Goal: Task Accomplishment & Management: Complete application form

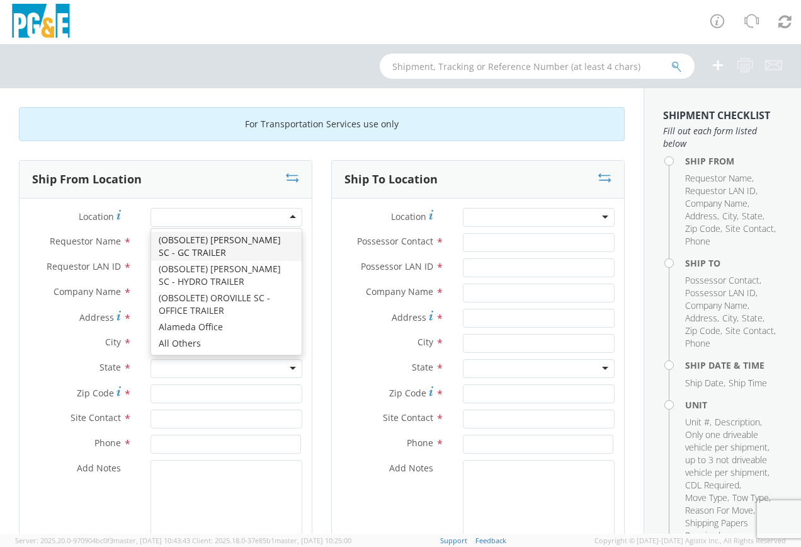
click at [289, 214] on div at bounding box center [227, 217] width 152 height 19
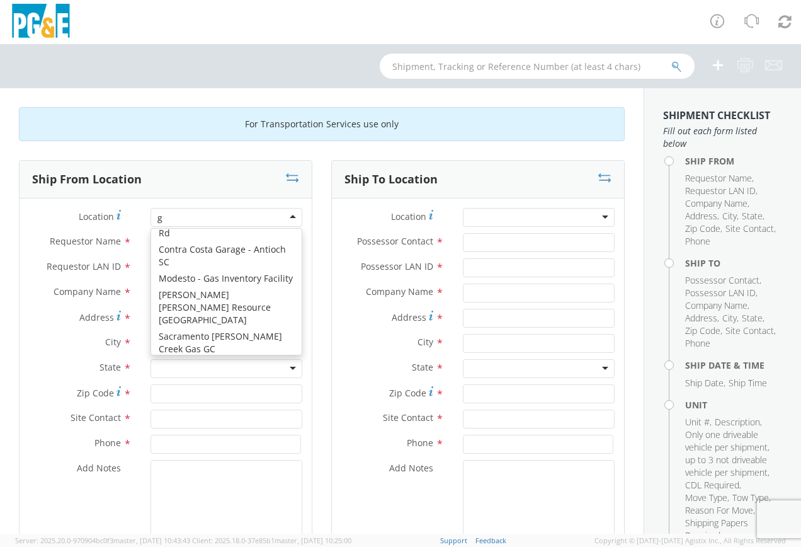
type input "gr"
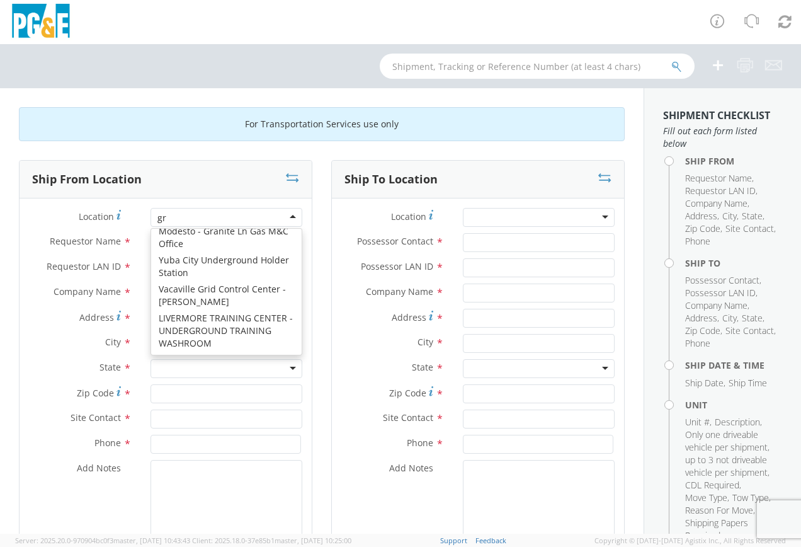
scroll to position [3, 0]
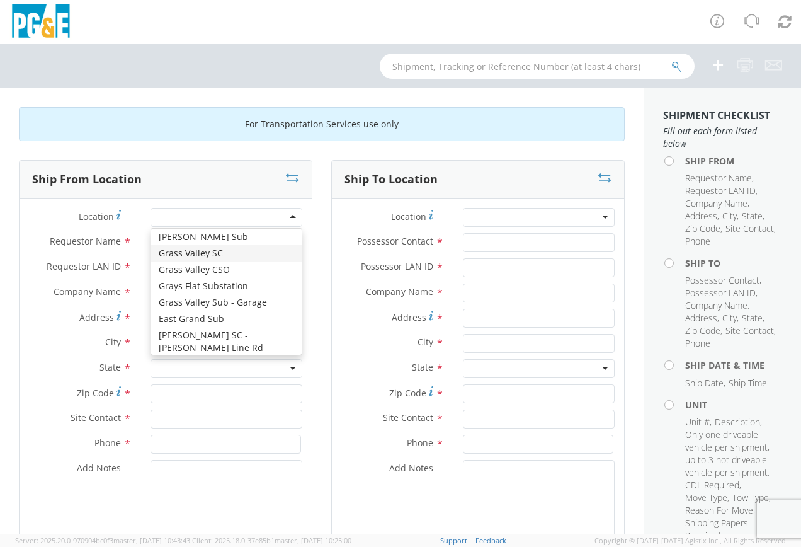
type input "PG&E"
type input "[STREET_ADDRESS]"
type input "GRASS VALLEY"
type input "95949"
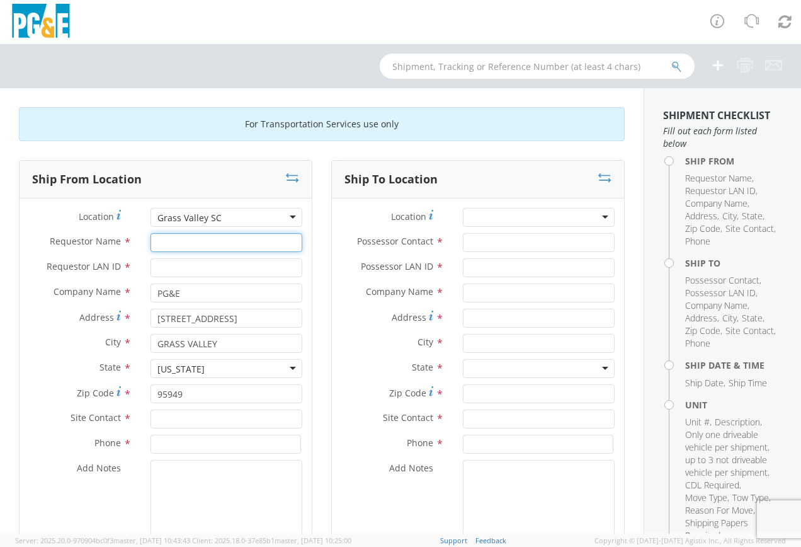
click at [161, 241] on input "Requestor Name *" at bounding box center [227, 242] width 152 height 19
type input "[PERSON_NAME]"
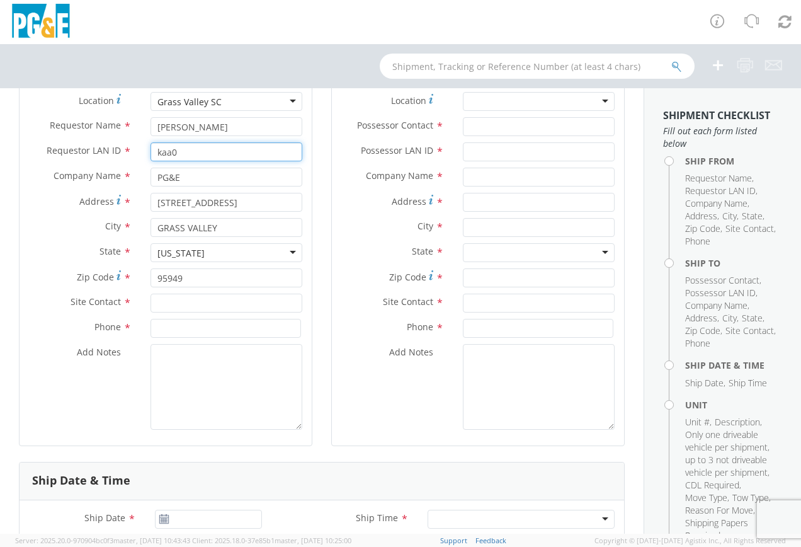
scroll to position [126, 0]
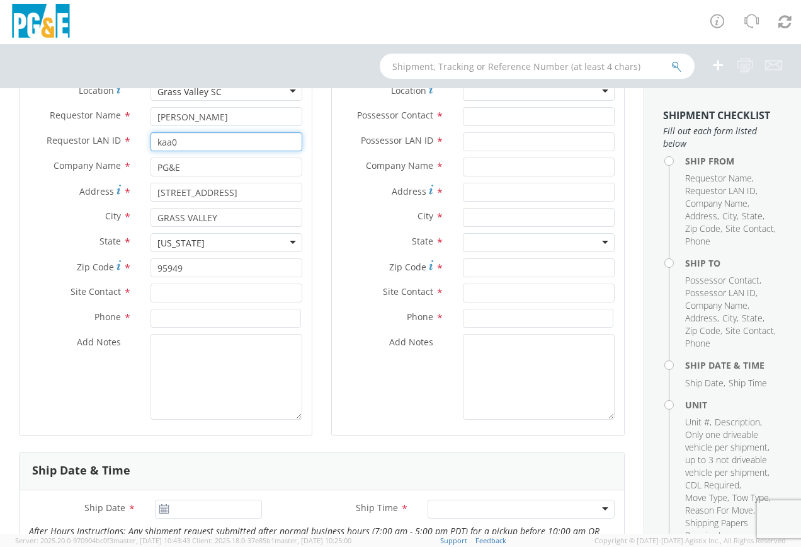
type input "kaa0"
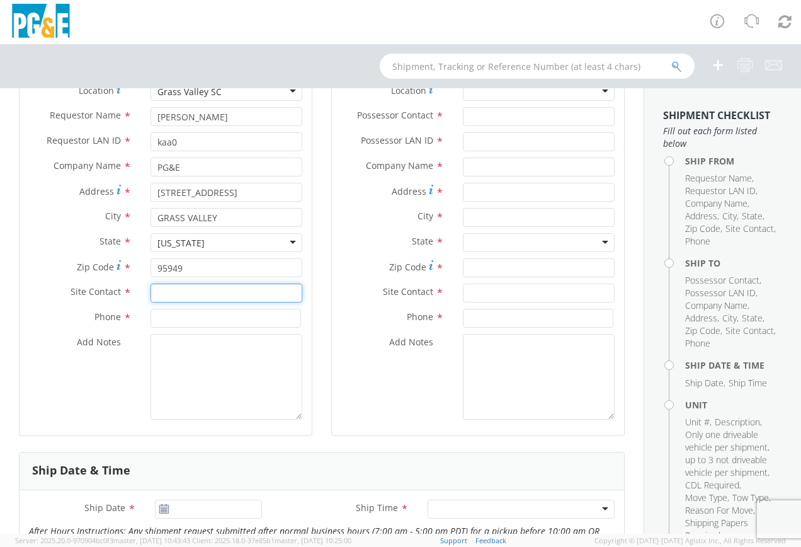
click at [187, 292] on input "text" at bounding box center [227, 293] width 152 height 19
type input "[PERSON_NAME]"
click at [169, 317] on input at bounding box center [226, 318] width 151 height 19
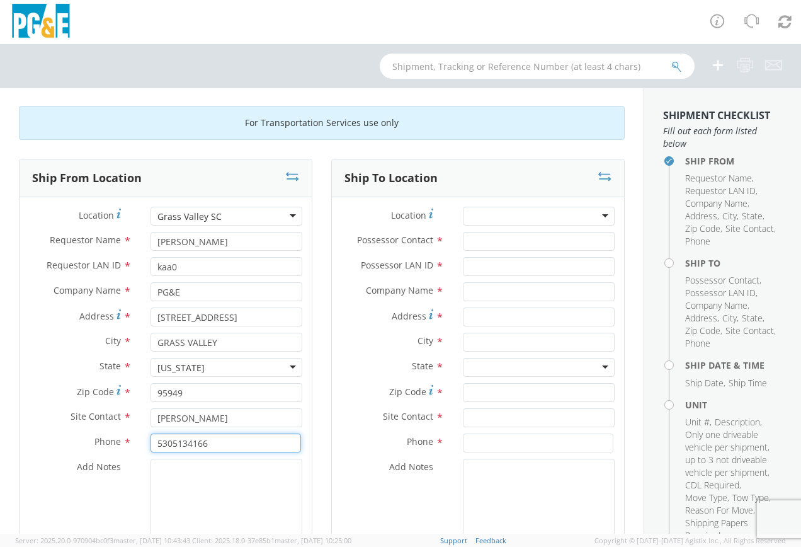
scroll to position [0, 0]
type input "5305134166"
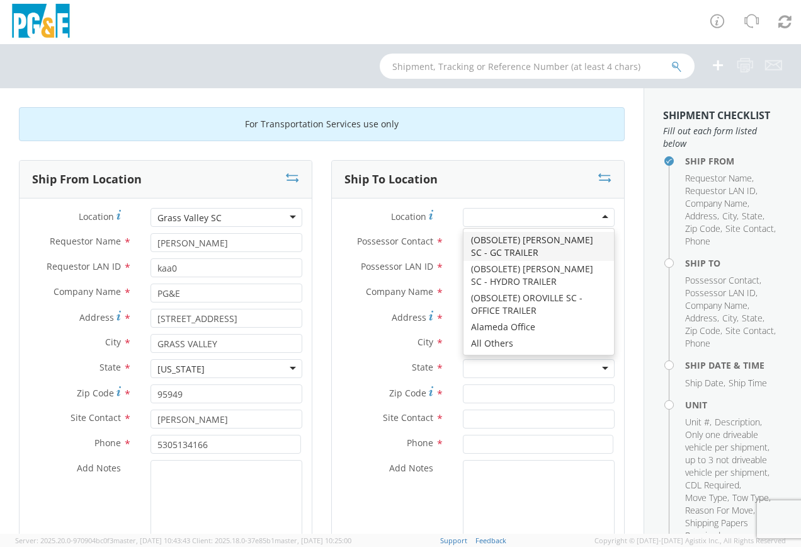
click at [591, 219] on div at bounding box center [539, 217] width 152 height 19
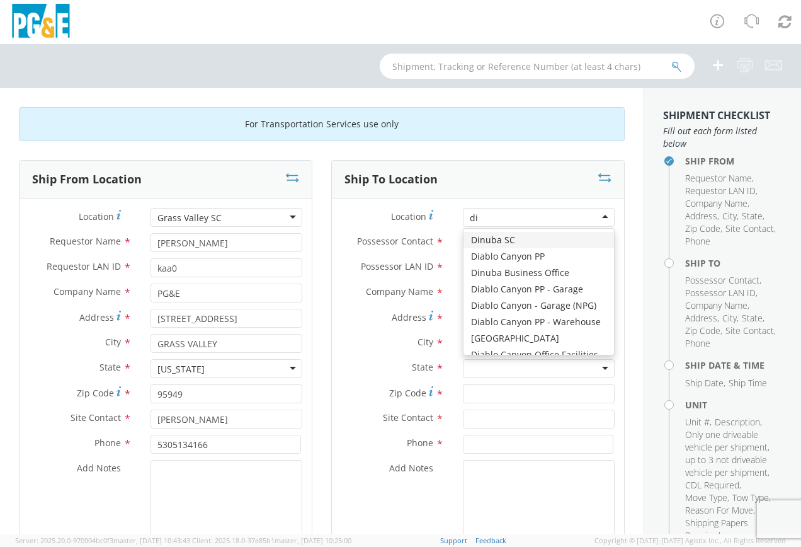
type input "[PERSON_NAME]"
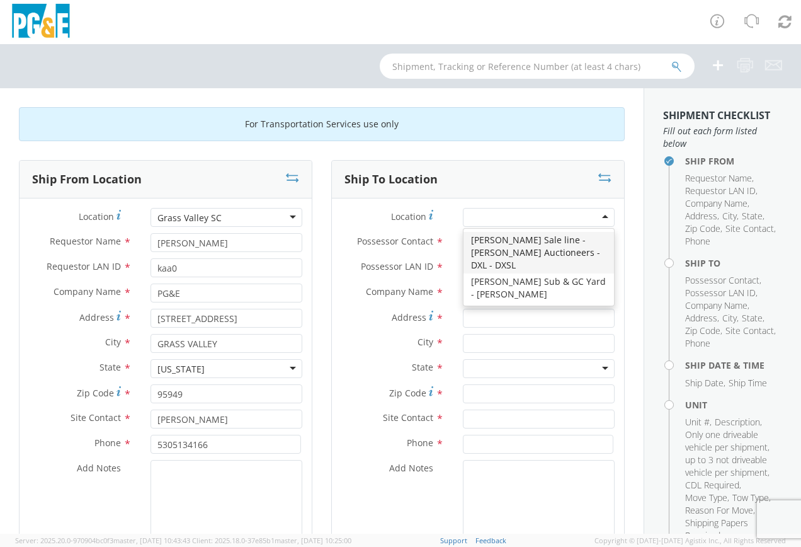
type input "PG&E"
type input "[STREET_ADDRESS][PERSON_NAME]"
type input "[PERSON_NAME]"
type input "95620"
type input "[PHONE_NUMBER]"
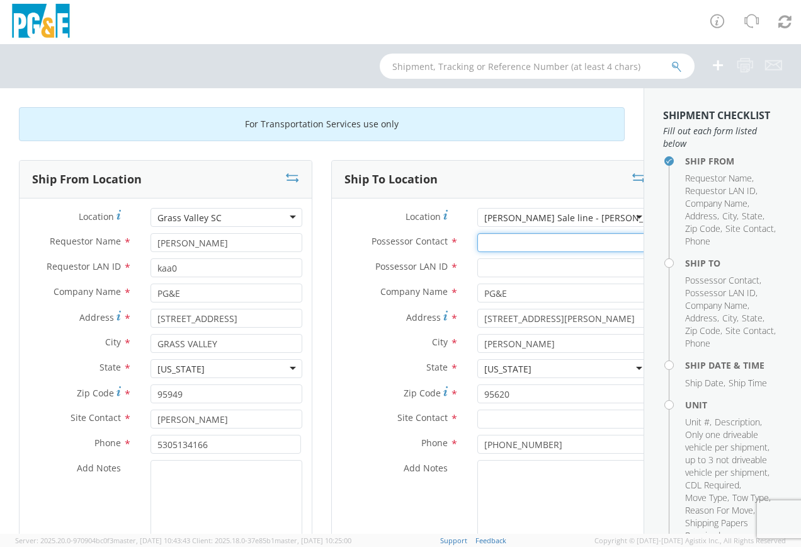
click at [479, 244] on input "Possessor Contact *" at bounding box center [563, 242] width 171 height 19
type input "[PERSON_NAME]"
click at [495, 267] on input "Possessor LAN ID *" at bounding box center [563, 267] width 171 height 19
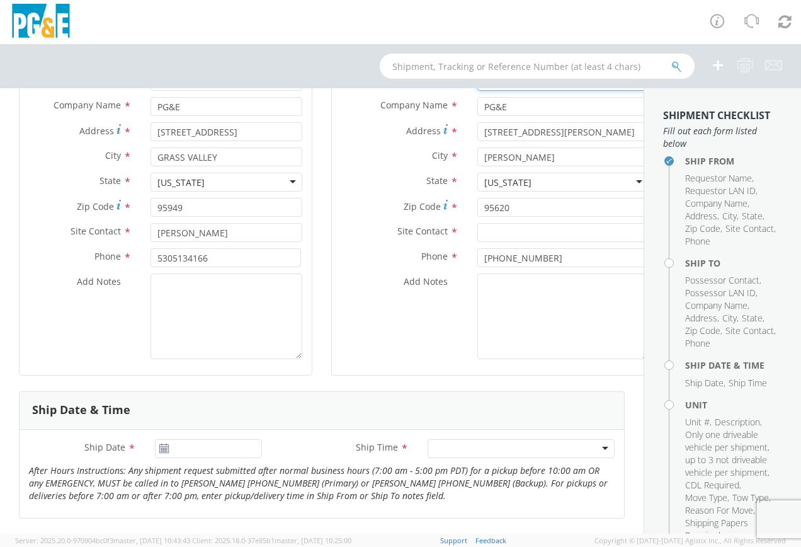
scroll to position [189, 0]
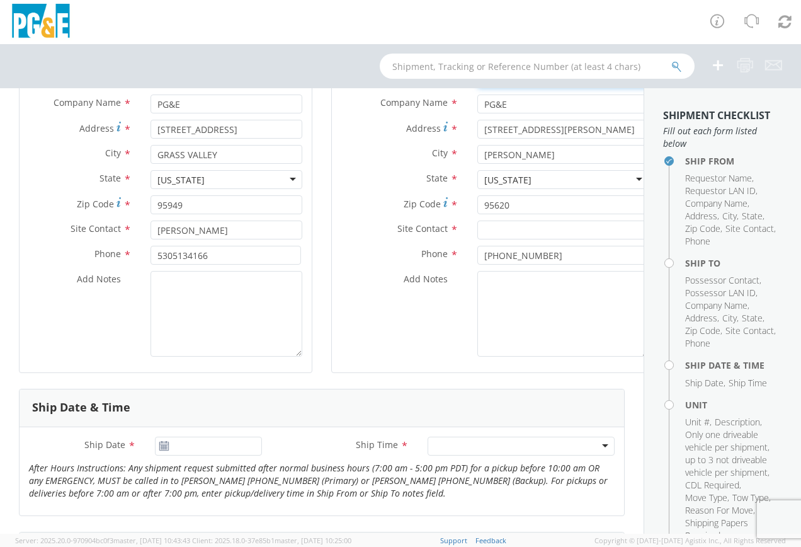
type input "kaa0"
click at [478, 227] on input "text" at bounding box center [563, 230] width 171 height 19
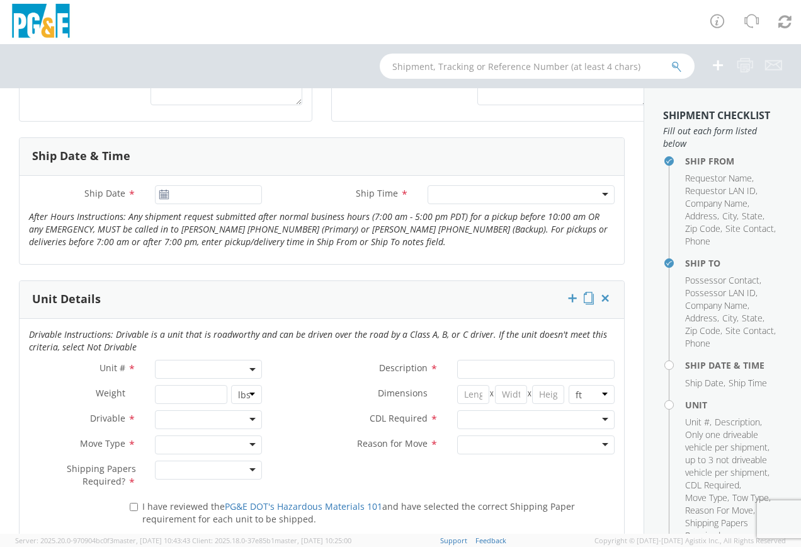
scroll to position [441, 0]
type input "[PERSON_NAME]"
click at [160, 193] on use at bounding box center [163, 193] width 9 height 9
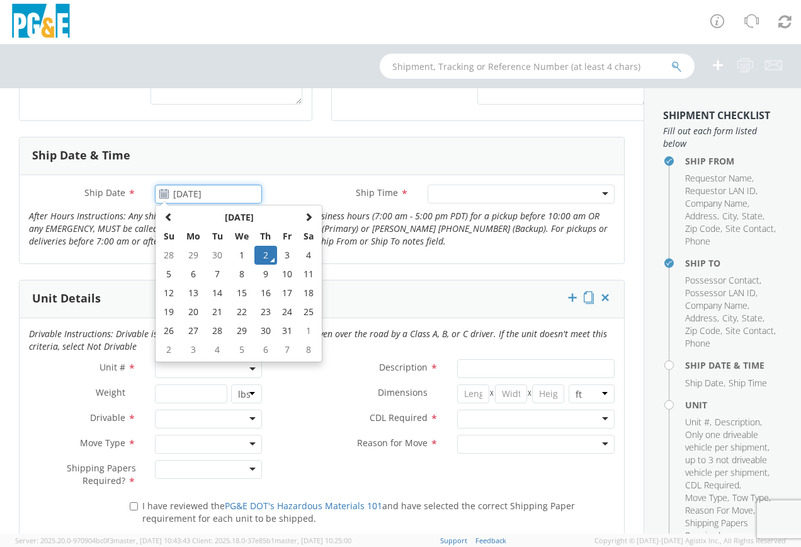
click at [190, 199] on input "[DATE]" at bounding box center [208, 194] width 107 height 19
click at [191, 273] on td "6" at bounding box center [193, 274] width 26 height 19
type input "[DATE]"
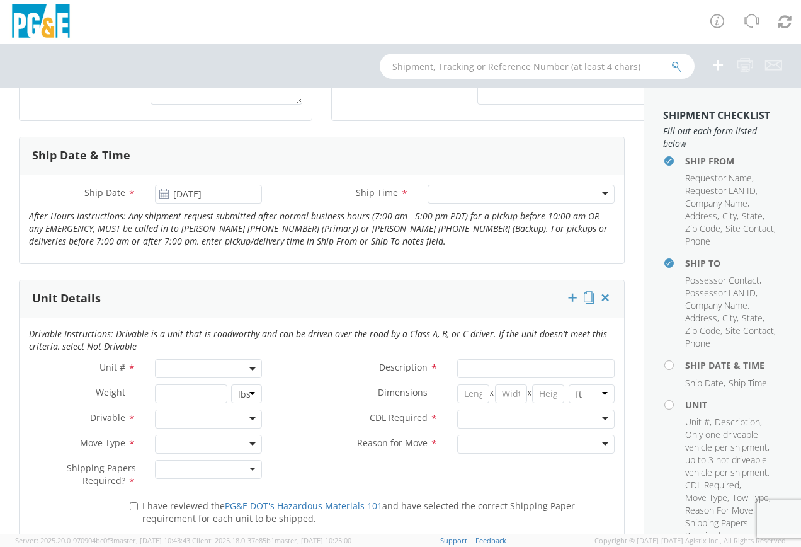
click at [456, 194] on div at bounding box center [521, 194] width 187 height 19
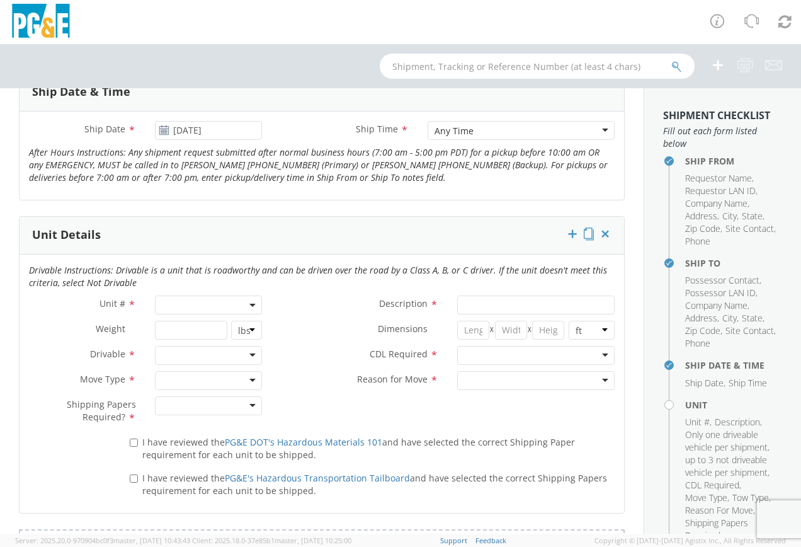
scroll to position [567, 0]
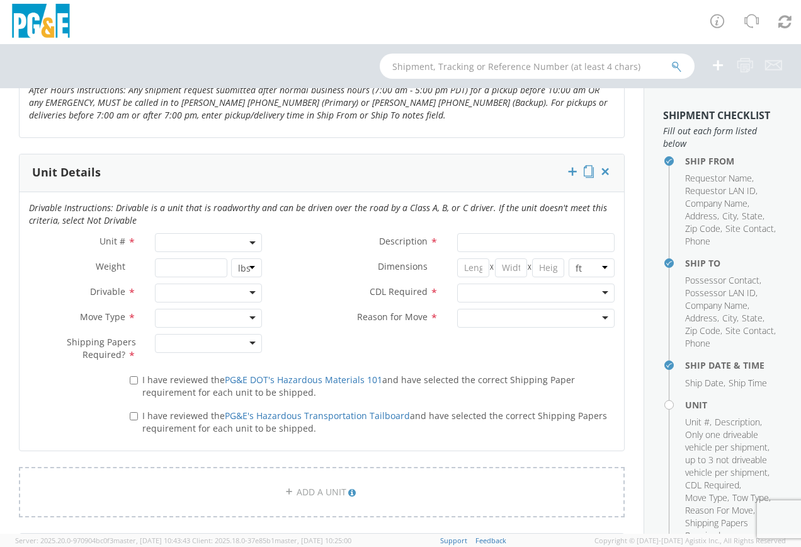
click at [174, 238] on span at bounding box center [208, 242] width 107 height 19
click at [187, 263] on input "search" at bounding box center [207, 263] width 99 height 19
type input "b28585"
type input "TRUCK; TROUBLE W/AERIAL 4X4"
type input "19500"
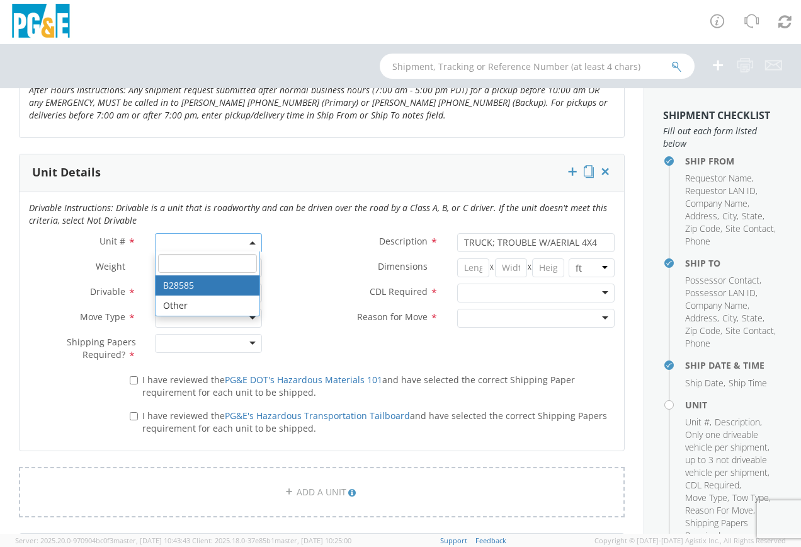
select select "B28585"
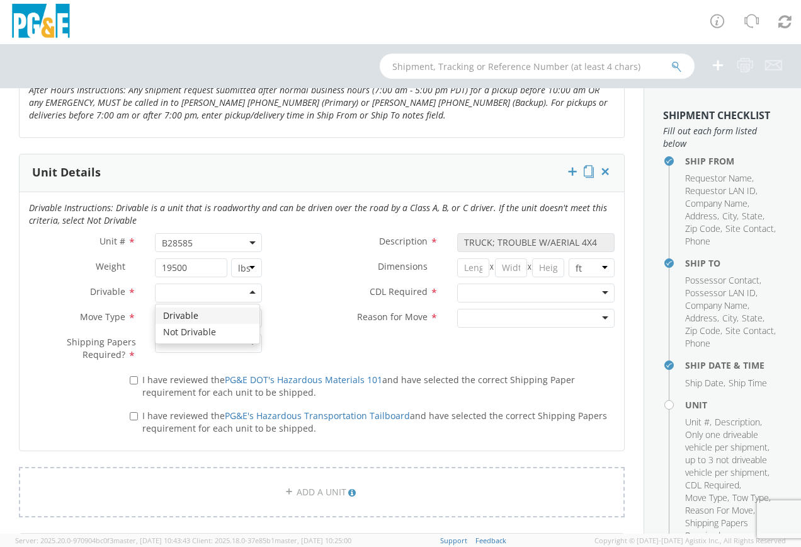
click at [187, 290] on div at bounding box center [208, 293] width 107 height 19
click at [180, 316] on div at bounding box center [208, 318] width 107 height 19
click at [181, 345] on div at bounding box center [208, 343] width 107 height 19
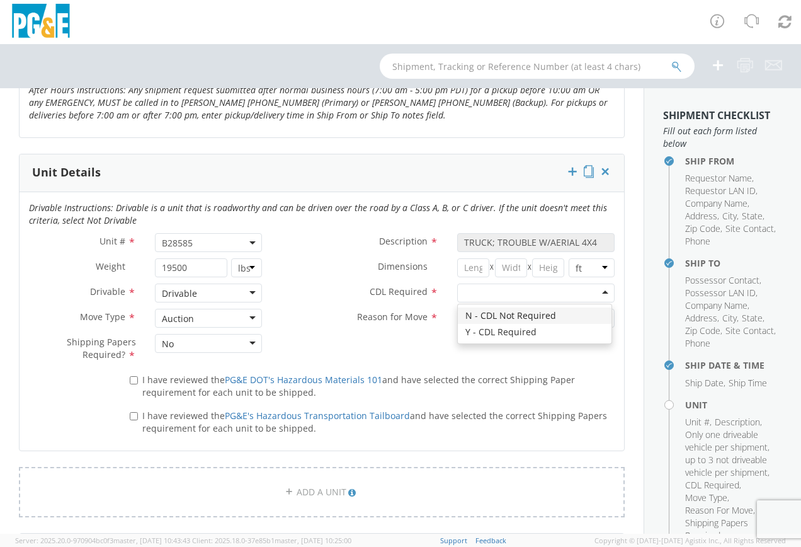
click at [468, 292] on div at bounding box center [536, 293] width 158 height 19
click at [131, 381] on input "I have reviewed the PG&E DOT's Hazardous Materials 101 and have selected the co…" at bounding box center [134, 380] width 8 height 8
checkbox input "true"
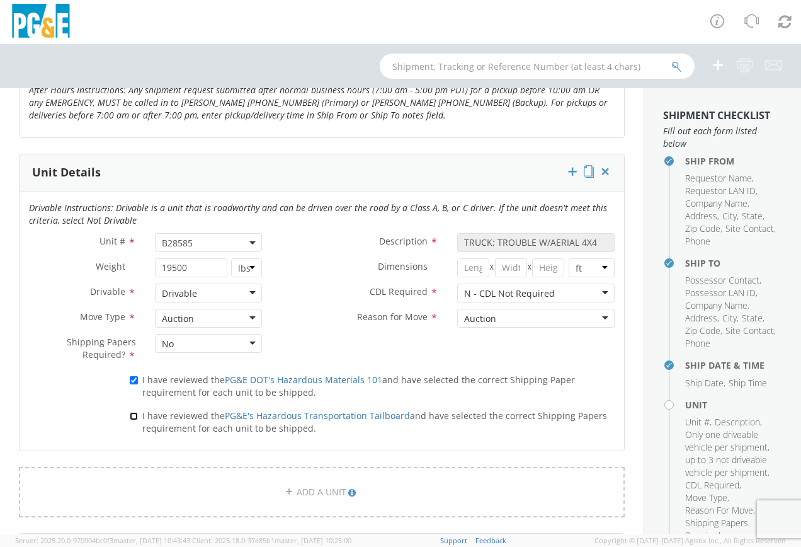
click at [135, 416] on input "I have reviewed the PG&E's Hazardous Transportation Tailboard and have selected…" at bounding box center [134, 416] width 8 height 8
checkbox input "true"
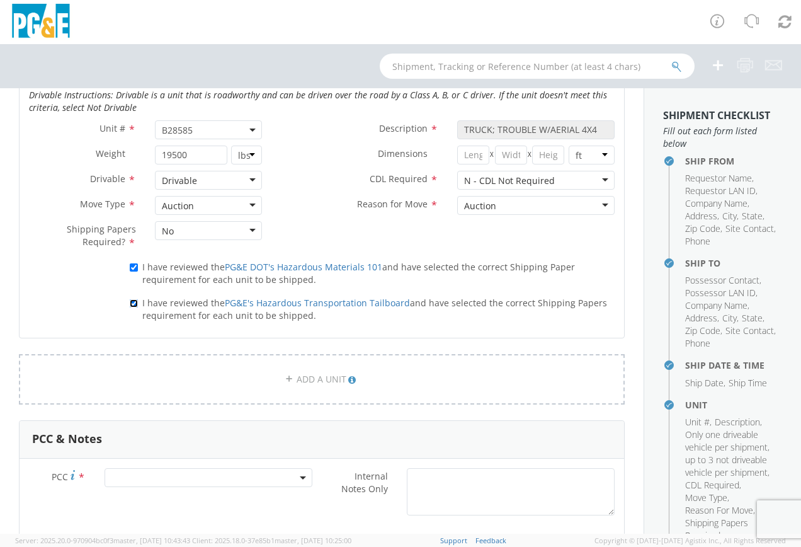
scroll to position [882, 0]
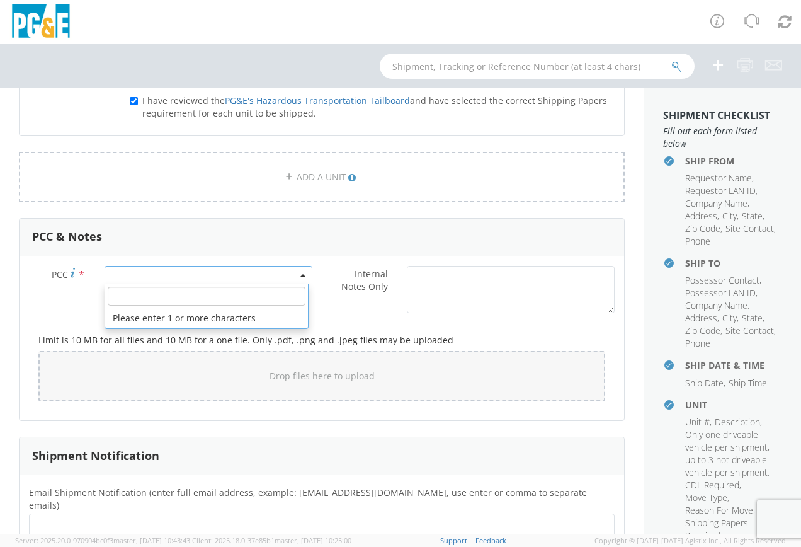
click at [150, 276] on span at bounding box center [209, 275] width 208 height 19
click at [126, 291] on input "number" at bounding box center [207, 296] width 198 height 19
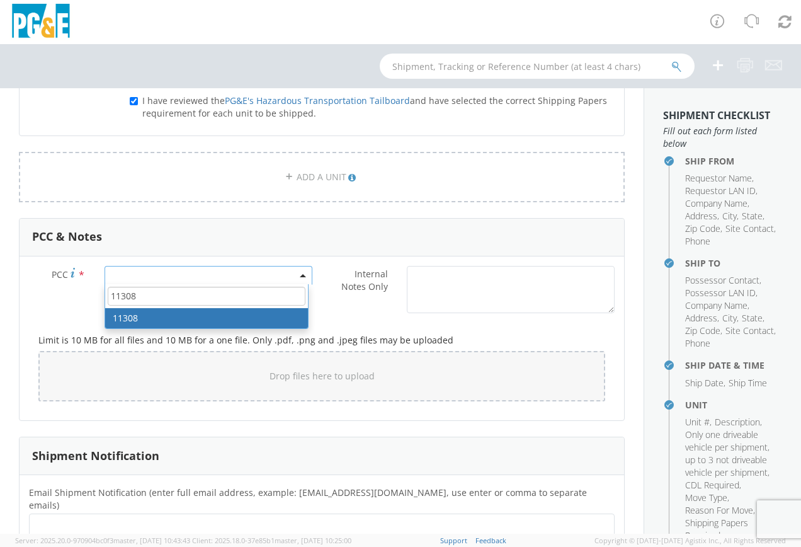
type input "11308"
select select "11308"
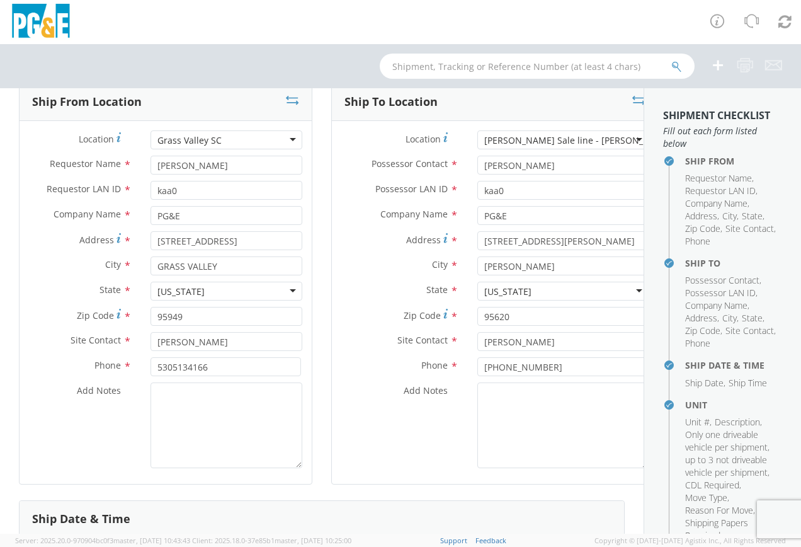
scroll to position [0, 0]
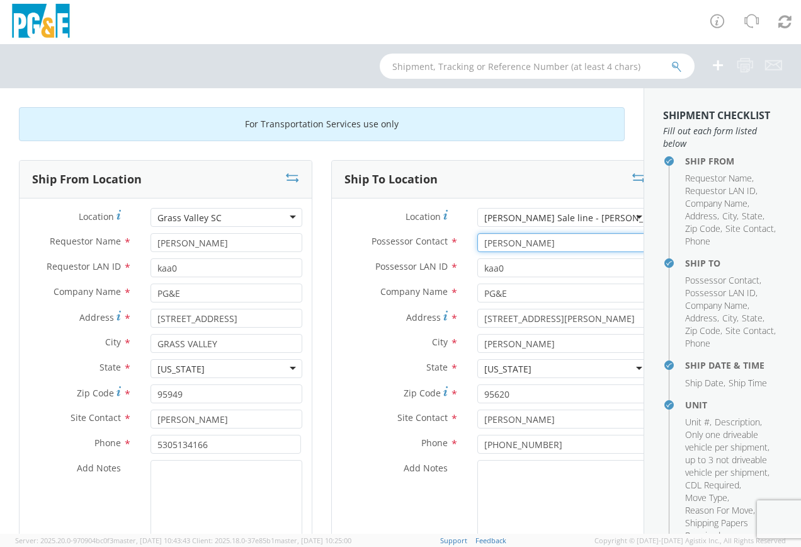
drag, startPoint x: 500, startPoint y: 243, endPoint x: 451, endPoint y: 250, distance: 49.5
click at [468, 250] on div "[PERSON_NAME]" at bounding box center [563, 242] width 190 height 19
type input "[PERSON_NAME]"
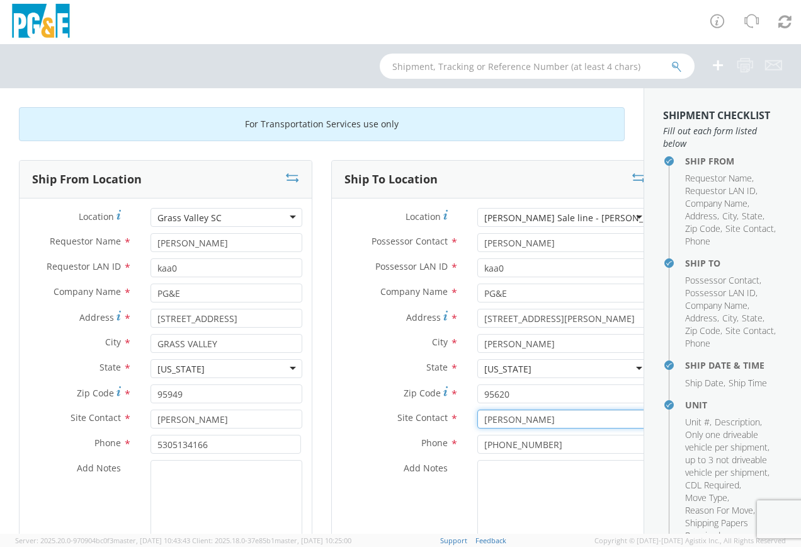
drag, startPoint x: 498, startPoint y: 420, endPoint x: 457, endPoint y: 420, distance: 41.6
click at [478, 420] on input "[PERSON_NAME]" at bounding box center [563, 419] width 171 height 19
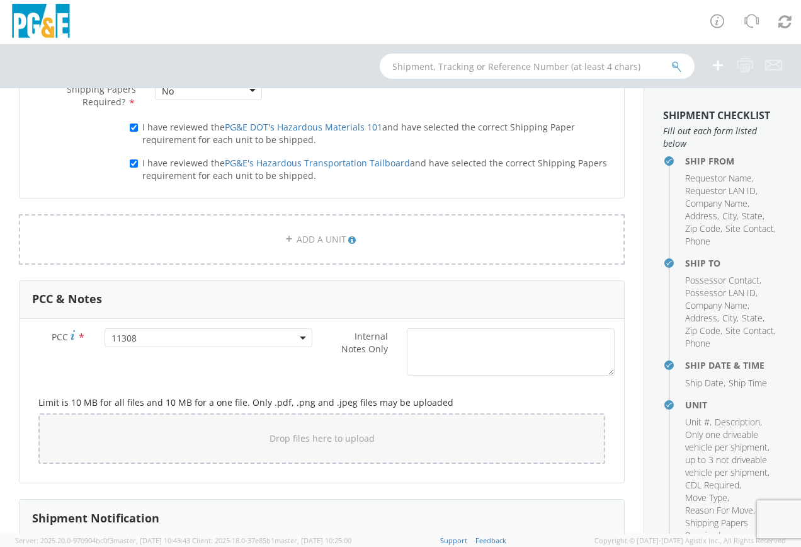
scroll to position [882, 0]
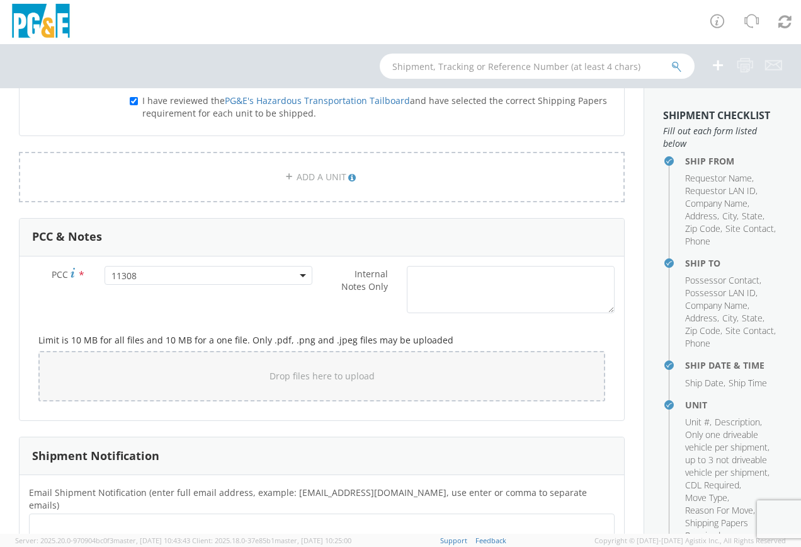
type input "[PERSON_NAME]"
click at [152, 277] on span "11308" at bounding box center [209, 276] width 194 height 12
click at [130, 297] on input "number" at bounding box center [207, 296] width 198 height 19
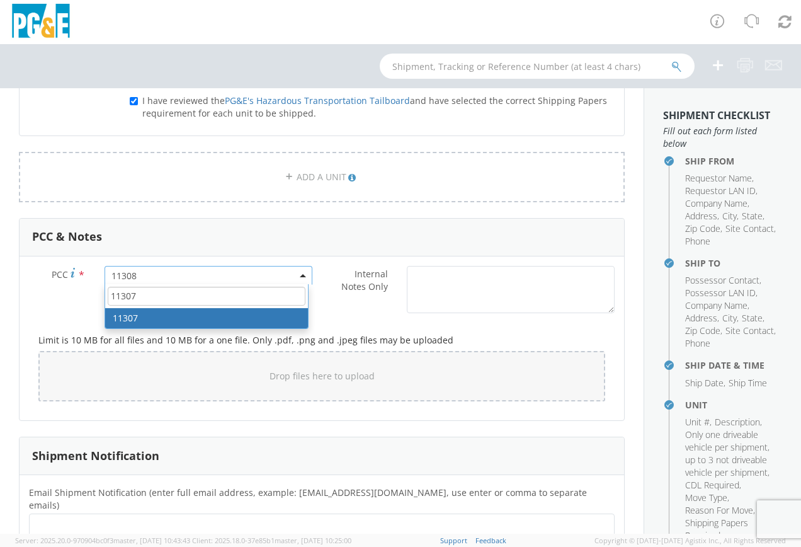
type input "11307"
select select "11307"
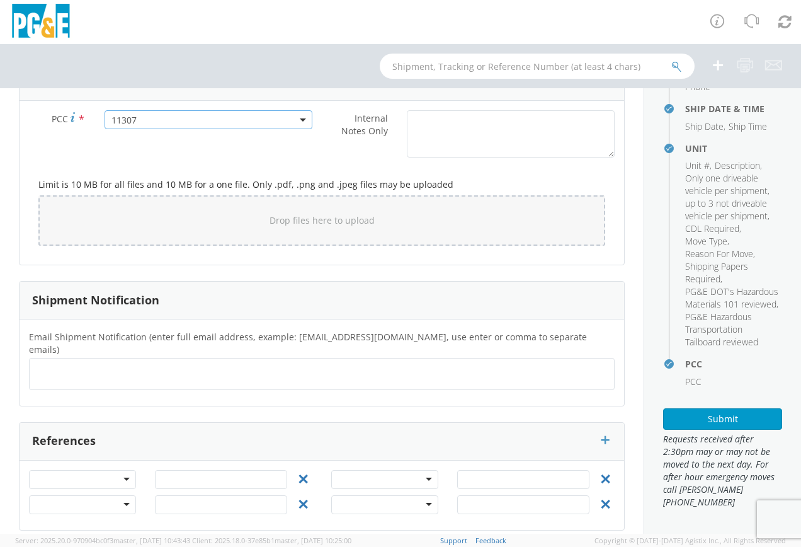
scroll to position [282, 0]
click at [727, 416] on button "Submit" at bounding box center [722, 418] width 119 height 21
